Goal: Check status: Check status

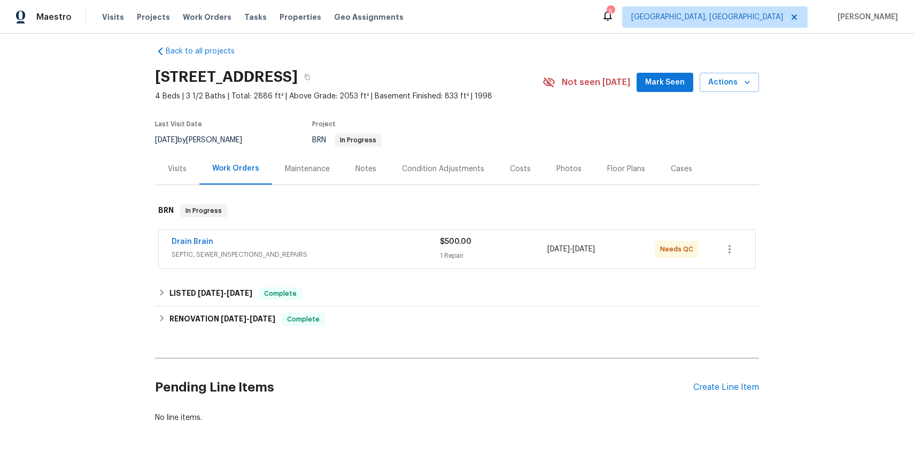
scroll to position [18, 0]
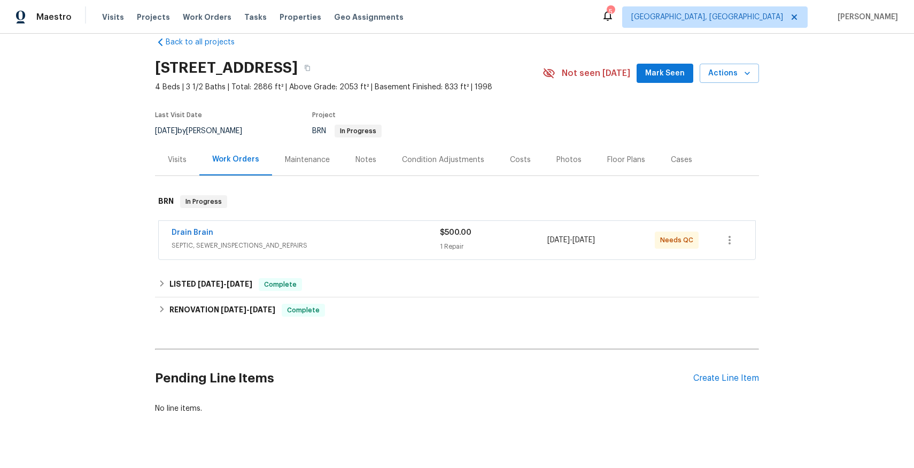
click at [247, 246] on span "SEPTIC, SEWER_INSPECTIONS_AND_REPAIRS" at bounding box center [306, 245] width 268 height 11
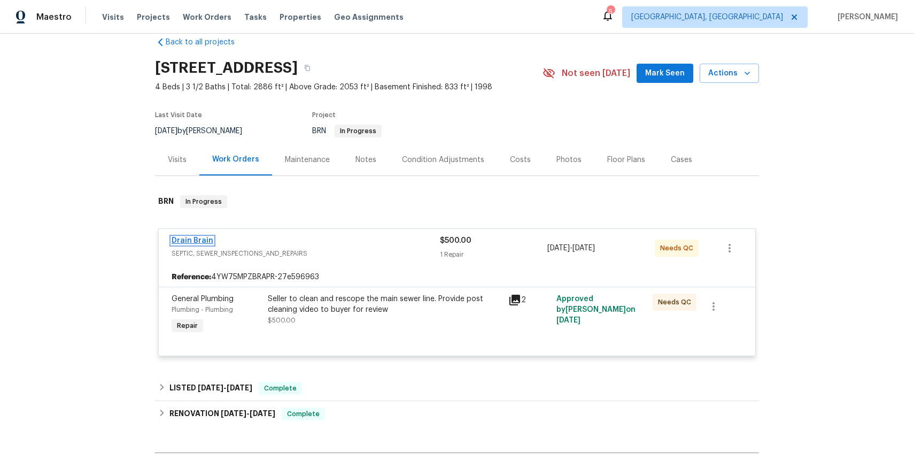
click at [187, 240] on link "Drain Brain" at bounding box center [193, 240] width 42 height 7
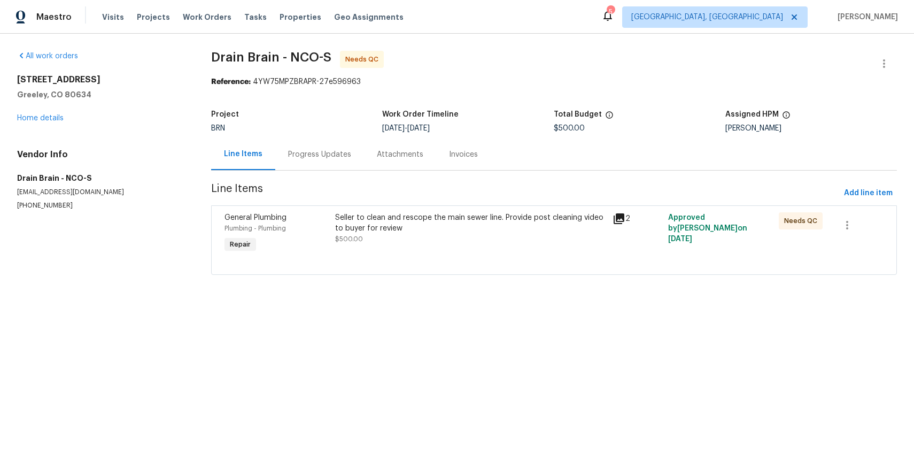
click at [326, 156] on div "Progress Updates" at bounding box center [319, 154] width 63 height 11
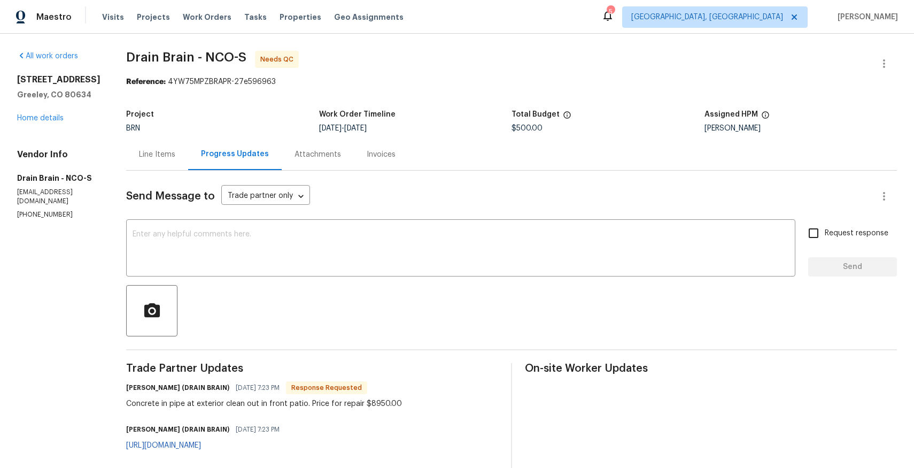
click at [326, 153] on div "Attachments" at bounding box center [318, 154] width 47 height 11
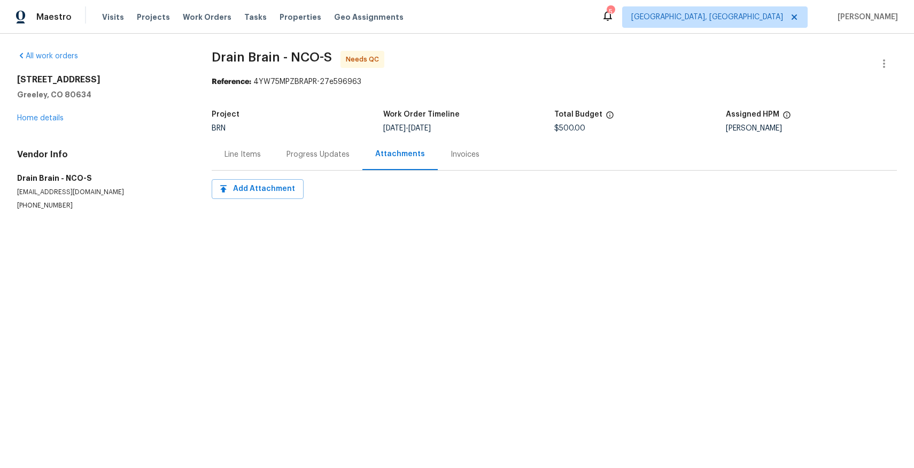
click at [458, 152] on div "Invoices" at bounding box center [465, 154] width 29 height 11
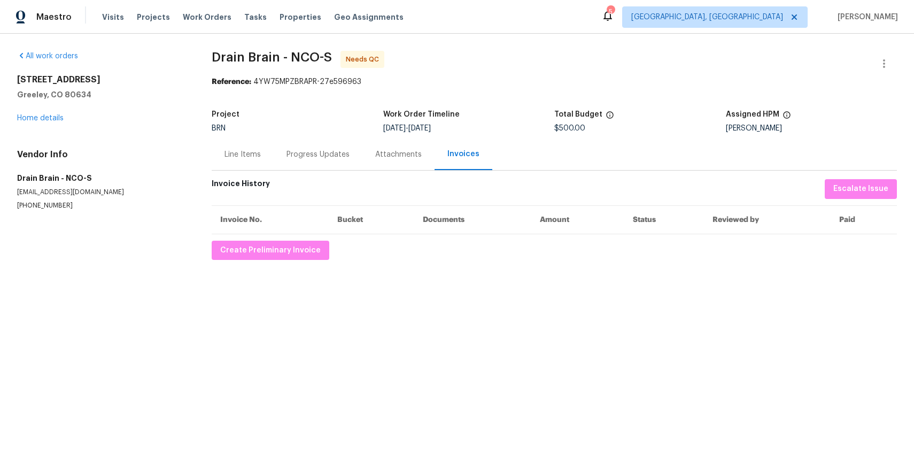
click at [312, 155] on div "Progress Updates" at bounding box center [318, 154] width 63 height 11
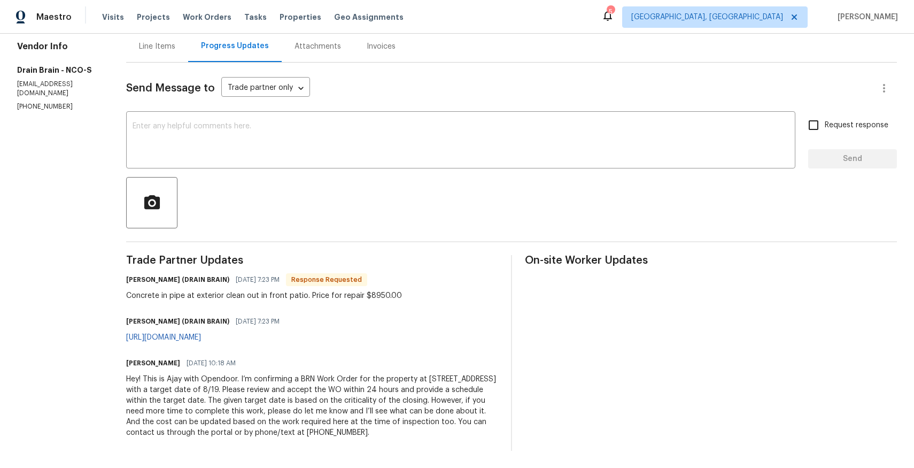
scroll to position [117, 0]
